Goal: Task Accomplishment & Management: Use online tool/utility

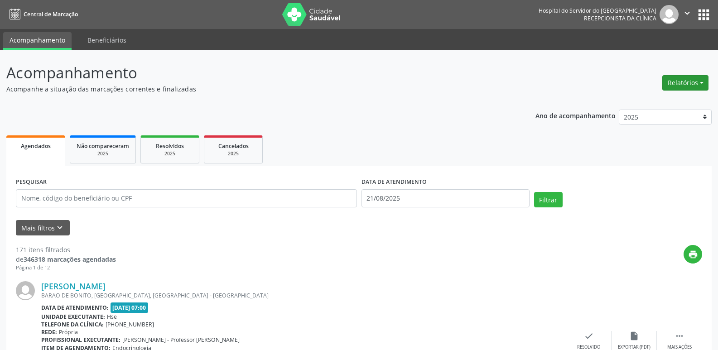
drag, startPoint x: 0, startPoint y: 0, endPoint x: 677, endPoint y: 83, distance: 682.1
click at [677, 83] on button "Relatórios" at bounding box center [685, 82] width 46 height 15
click at [646, 100] on link "Agendamentos" at bounding box center [659, 102] width 97 height 13
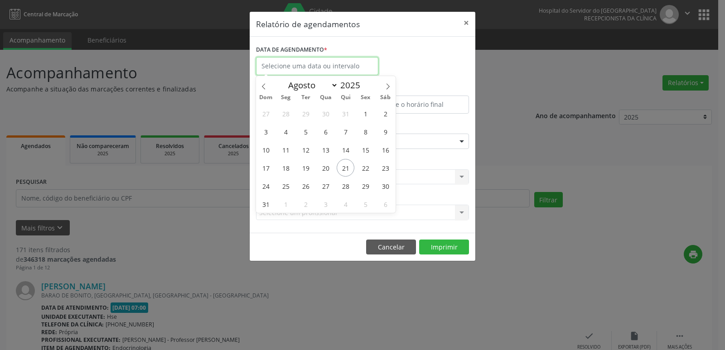
click at [338, 67] on input "text" at bounding box center [317, 66] width 122 height 18
click at [343, 167] on span "21" at bounding box center [345, 168] width 18 height 18
type input "21/08/2025"
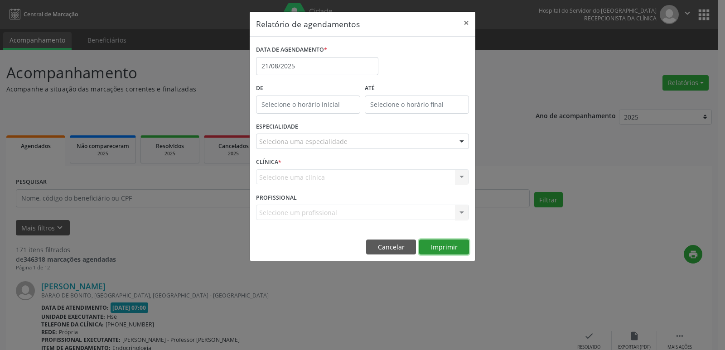
click at [456, 245] on button "Imprimir" at bounding box center [444, 247] width 50 height 15
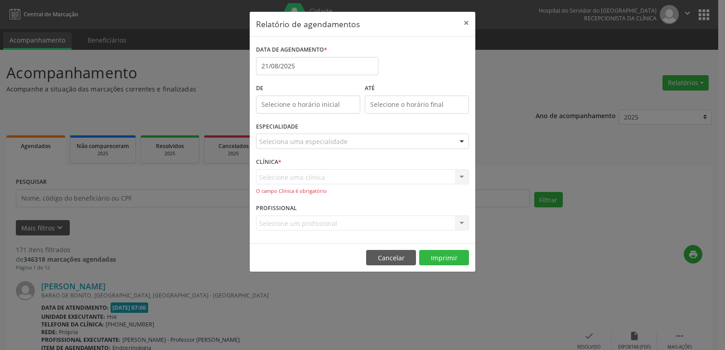
click at [425, 134] on div "Seleciona uma especialidade" at bounding box center [362, 141] width 213 height 15
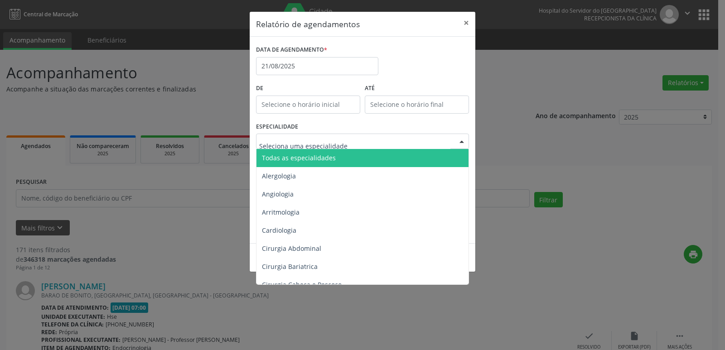
click at [417, 156] on span "Todas as especialidades" at bounding box center [362, 158] width 213 height 18
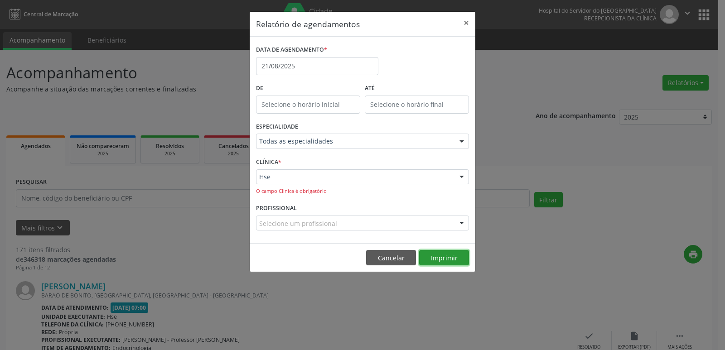
click at [430, 265] on button "Imprimir" at bounding box center [444, 257] width 50 height 15
